Goal: Information Seeking & Learning: Learn about a topic

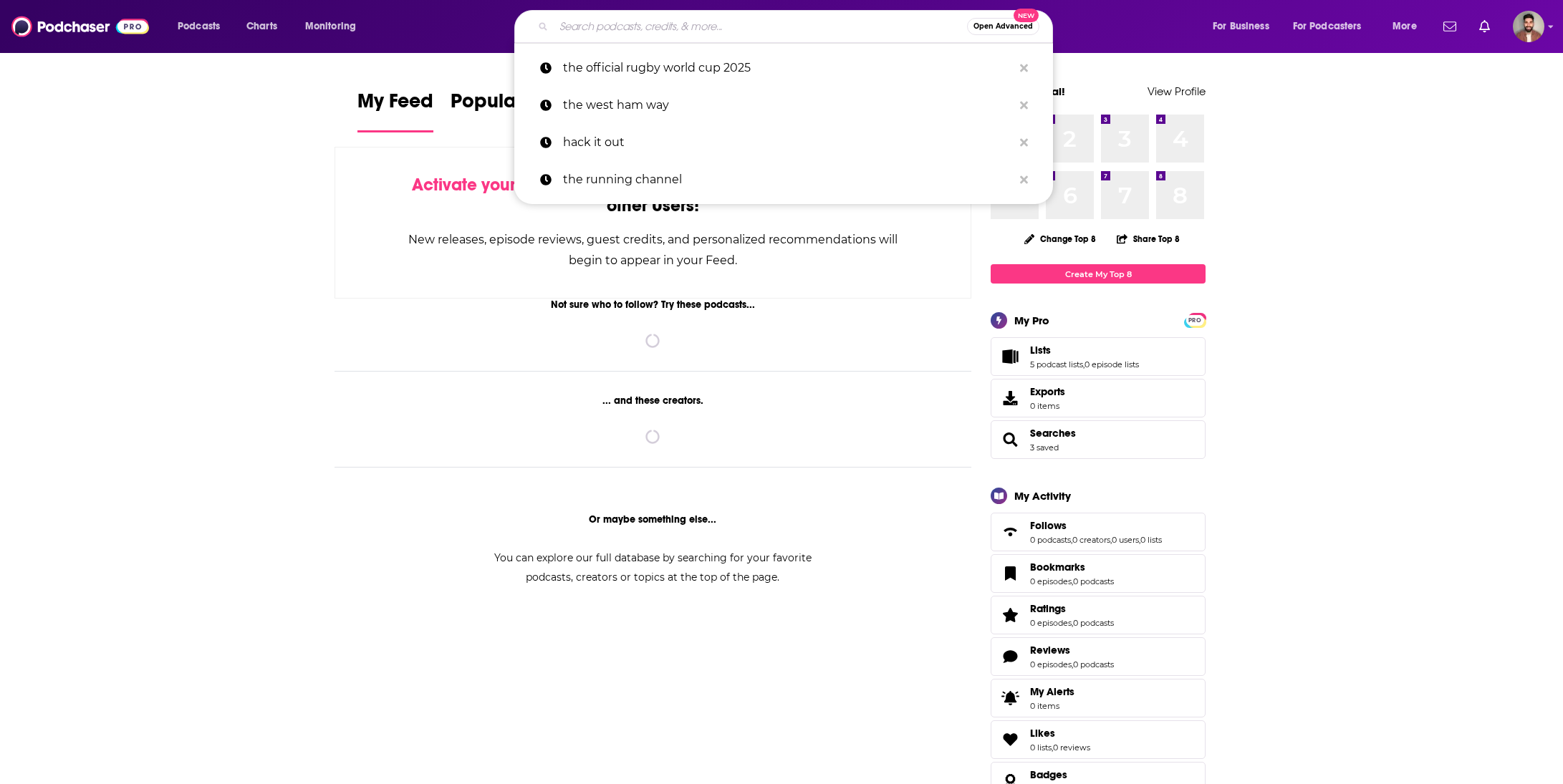
click at [766, 28] on input "Search podcasts, credits, & more..." at bounding box center [760, 27] width 413 height 23
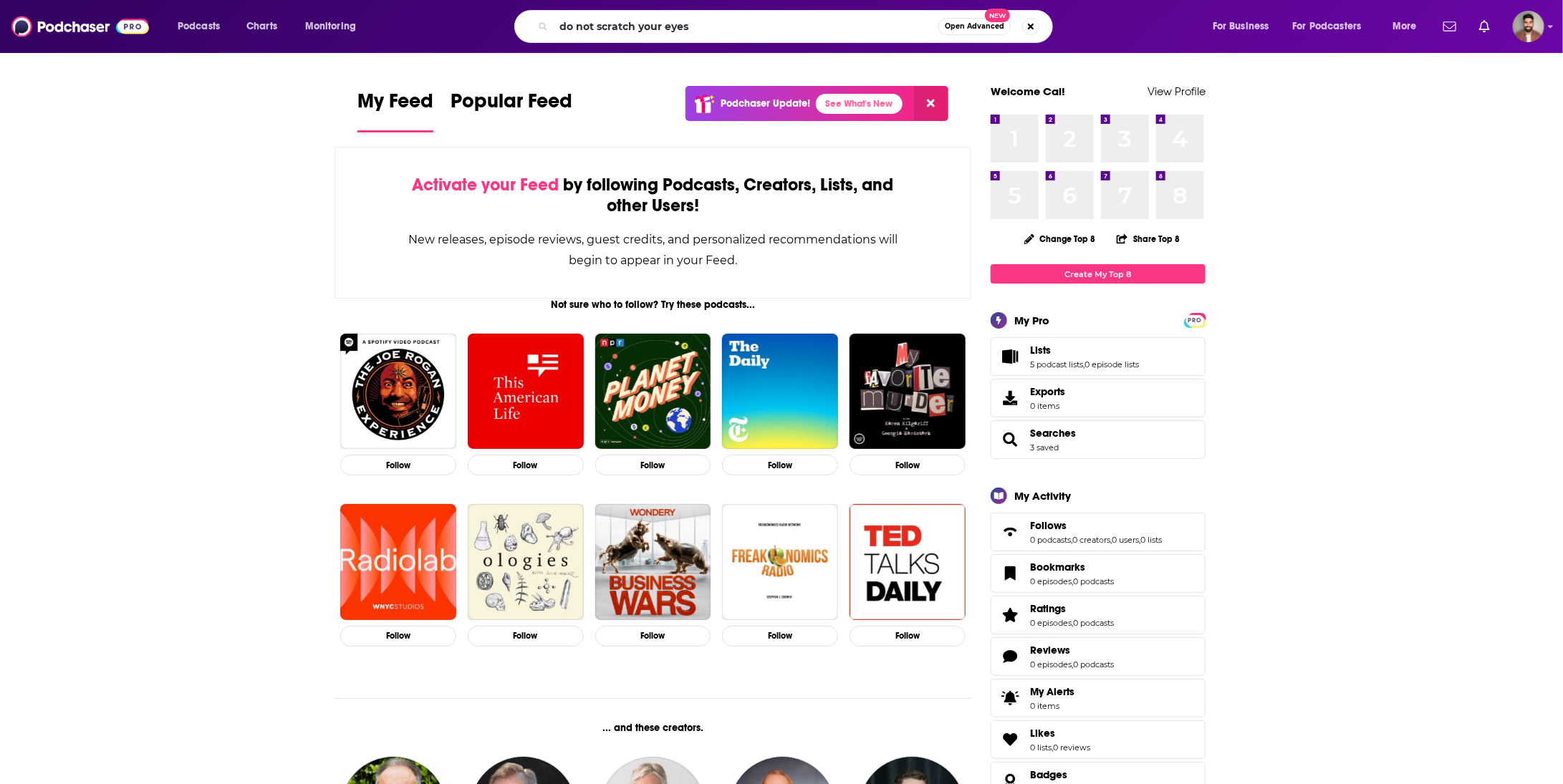
type input "do not scratch your eyes"
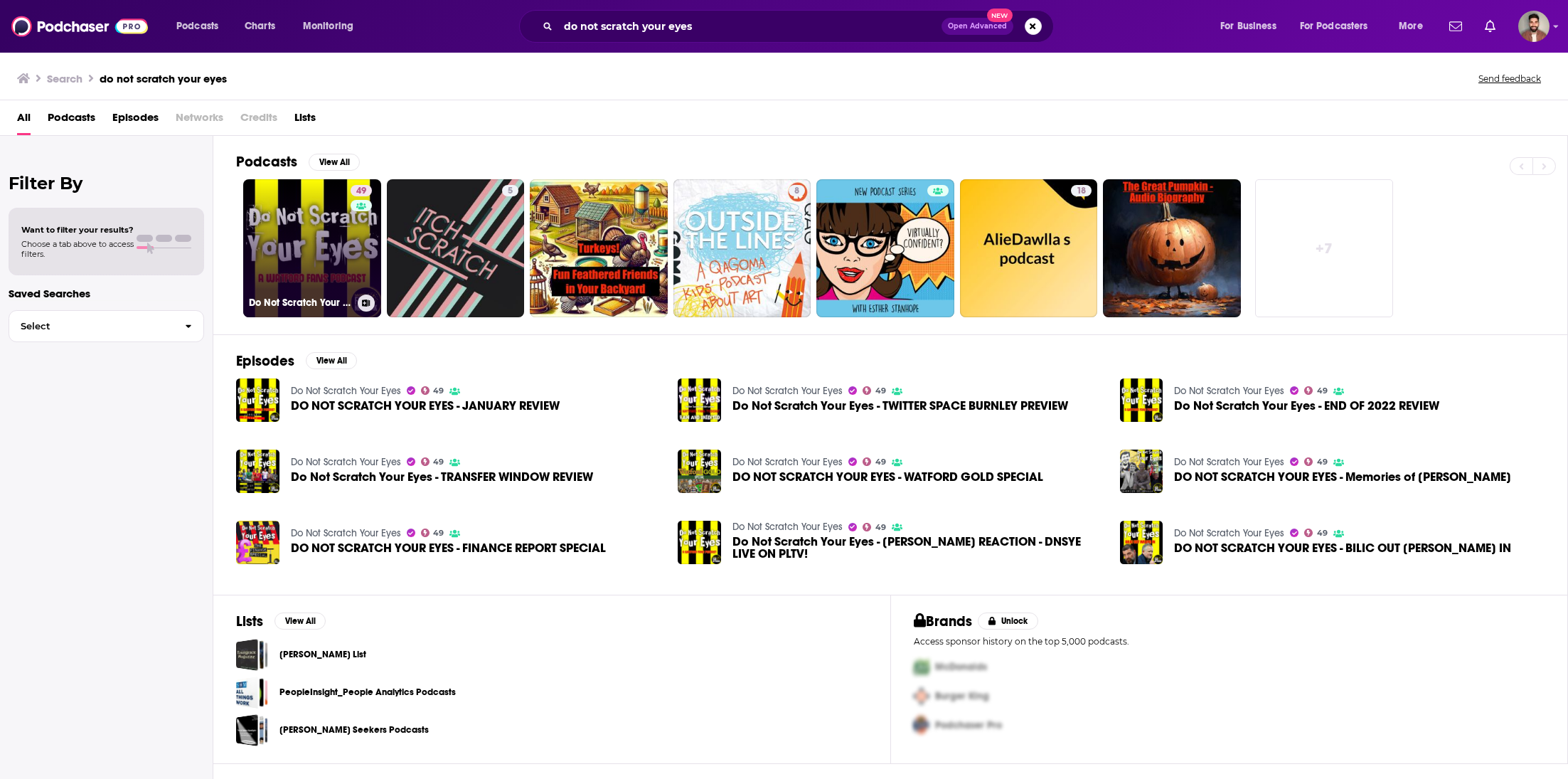
click at [316, 274] on link "49 Do Not Scratch Your Eyes" at bounding box center [313, 248] width 138 height 138
